Goal: Find specific page/section

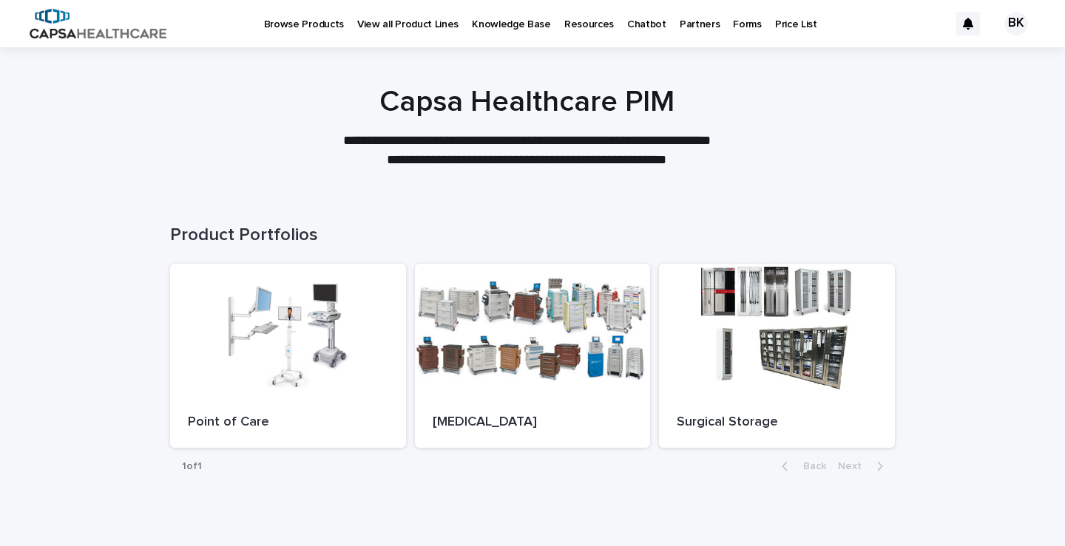
scroll to position [55, 0]
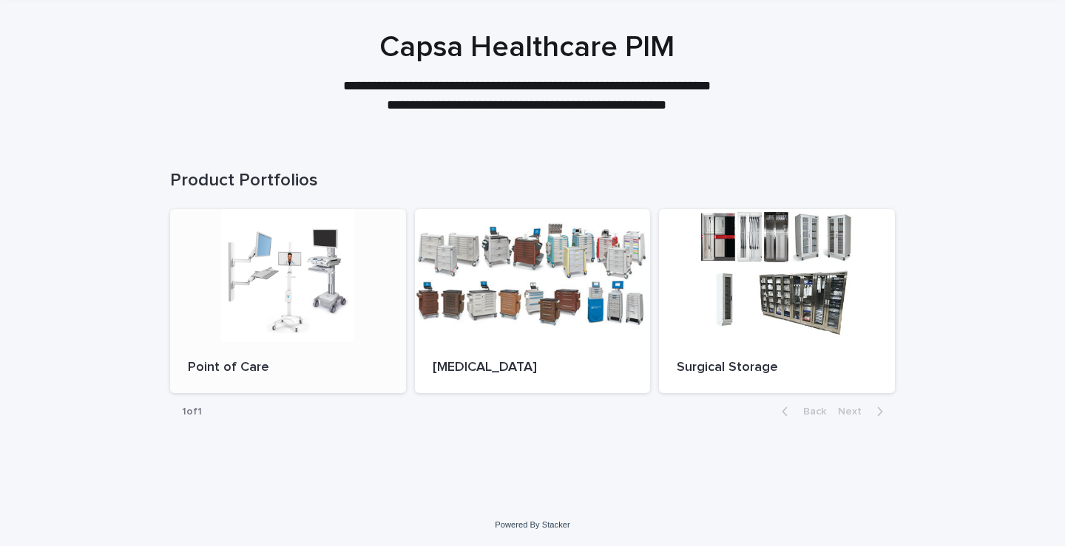
click at [283, 274] on div at bounding box center [288, 275] width 236 height 133
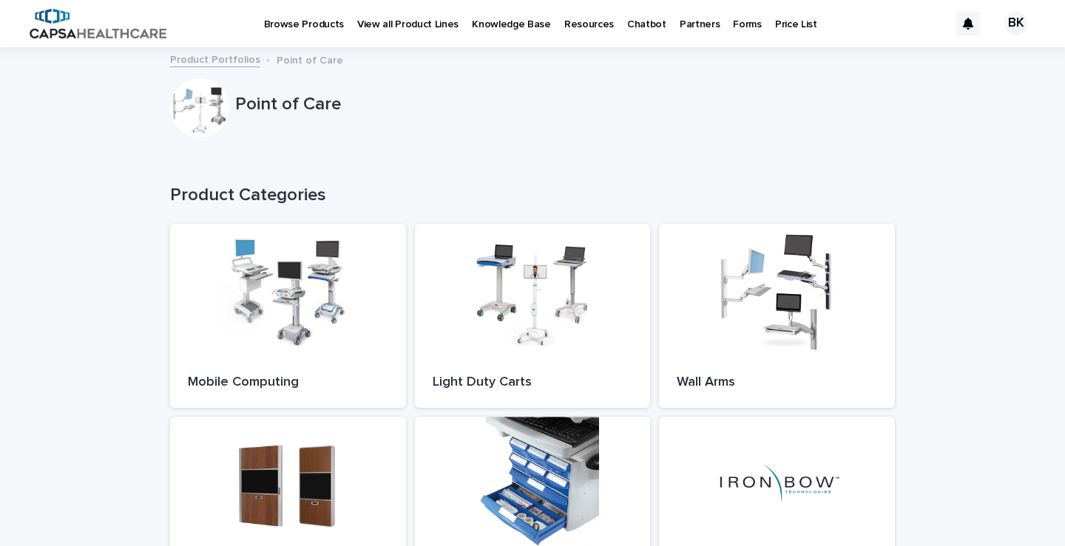
click at [775, 20] on p "Price List" at bounding box center [796, 15] width 42 height 31
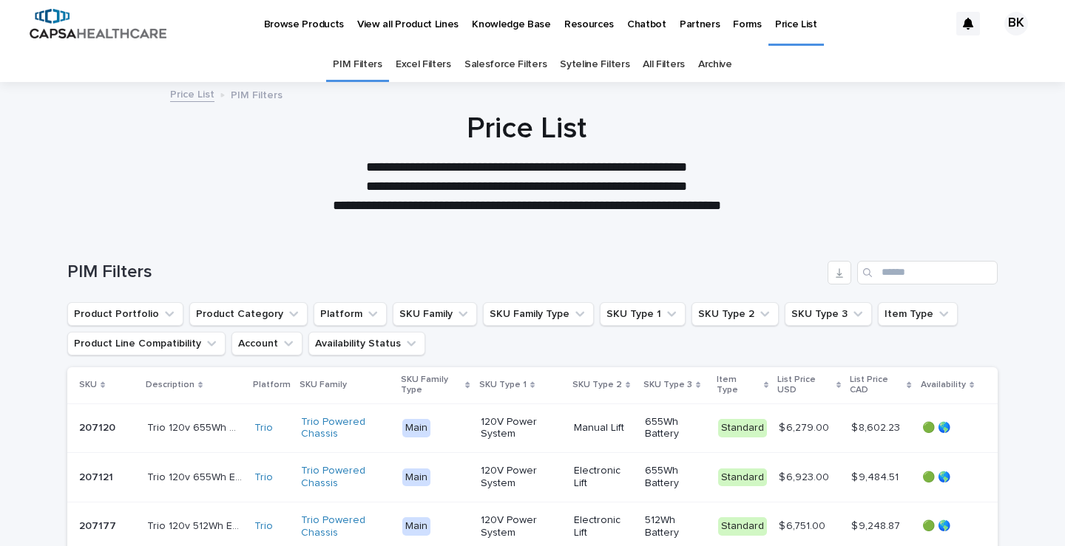
click at [700, 67] on link "Archive" at bounding box center [715, 64] width 34 height 35
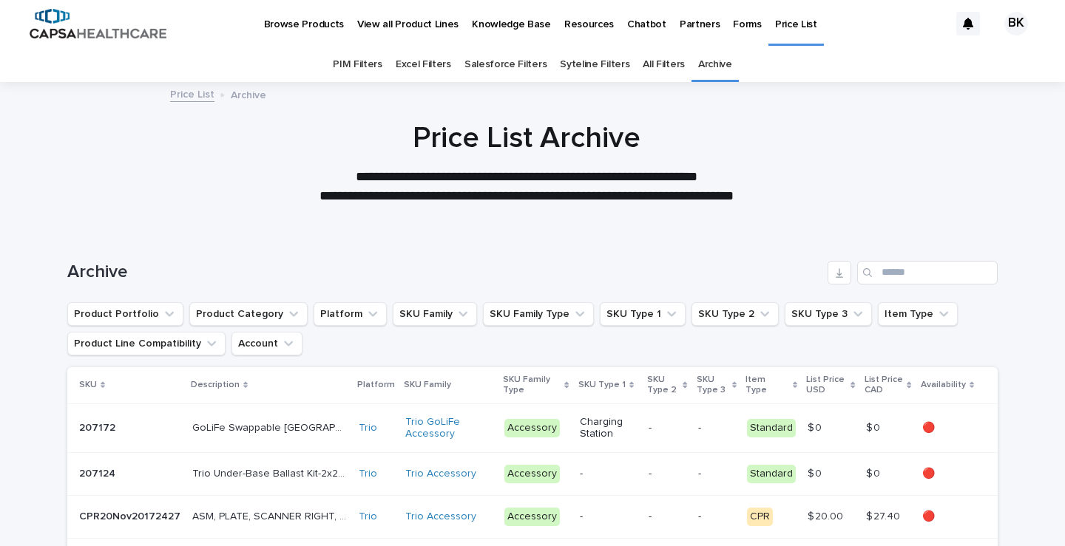
click at [775, 17] on p "Price List" at bounding box center [796, 15] width 42 height 31
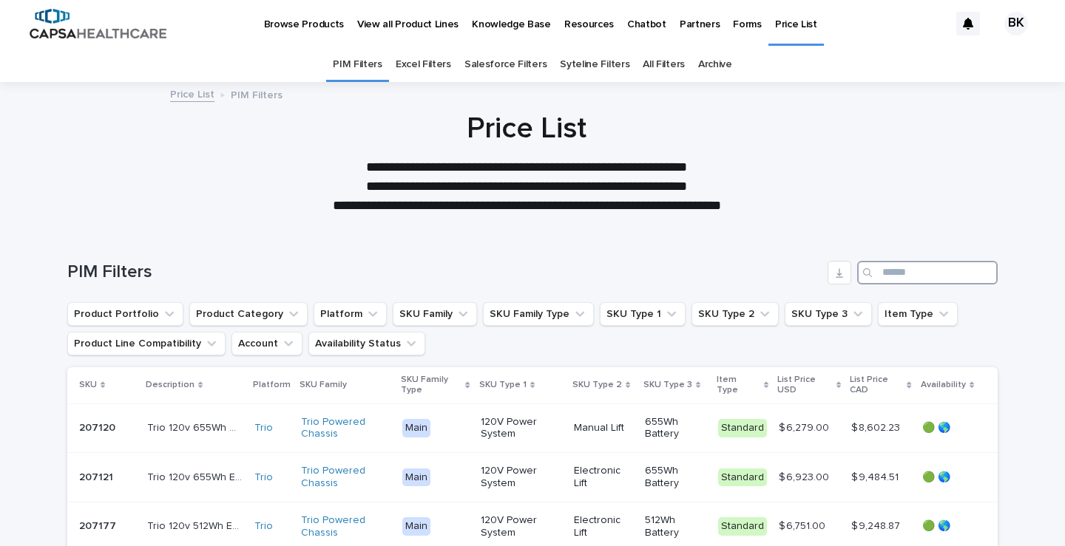
click at [892, 270] on input "Search" at bounding box center [927, 273] width 140 height 24
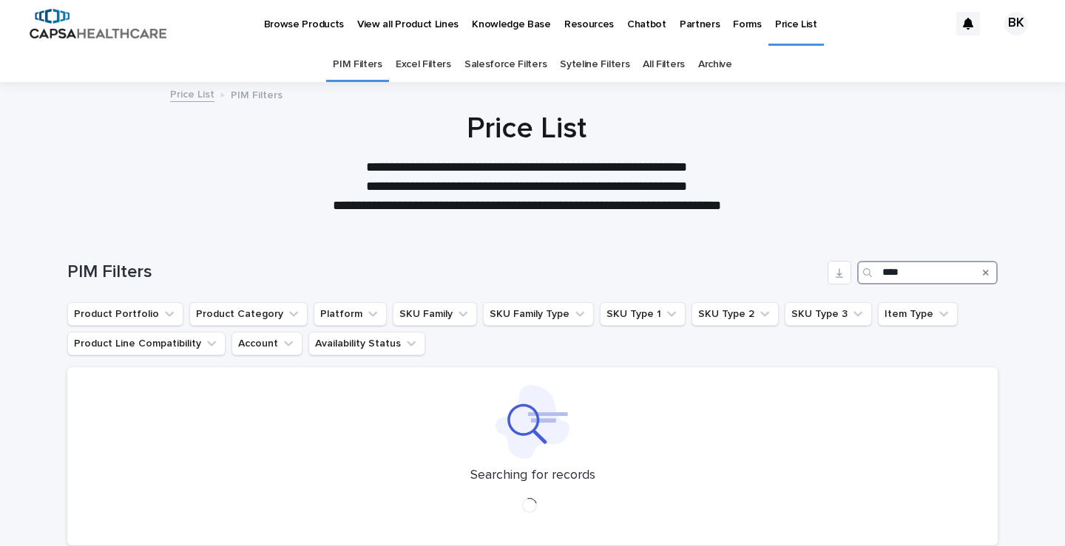
type input "*****"
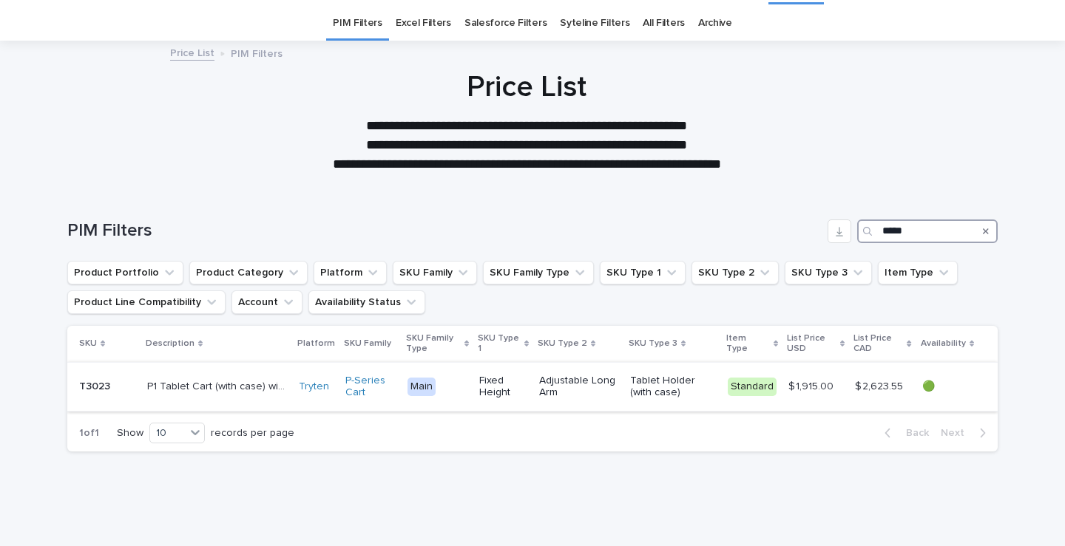
scroll to position [74, 0]
